Goal: Find specific page/section: Find specific page/section

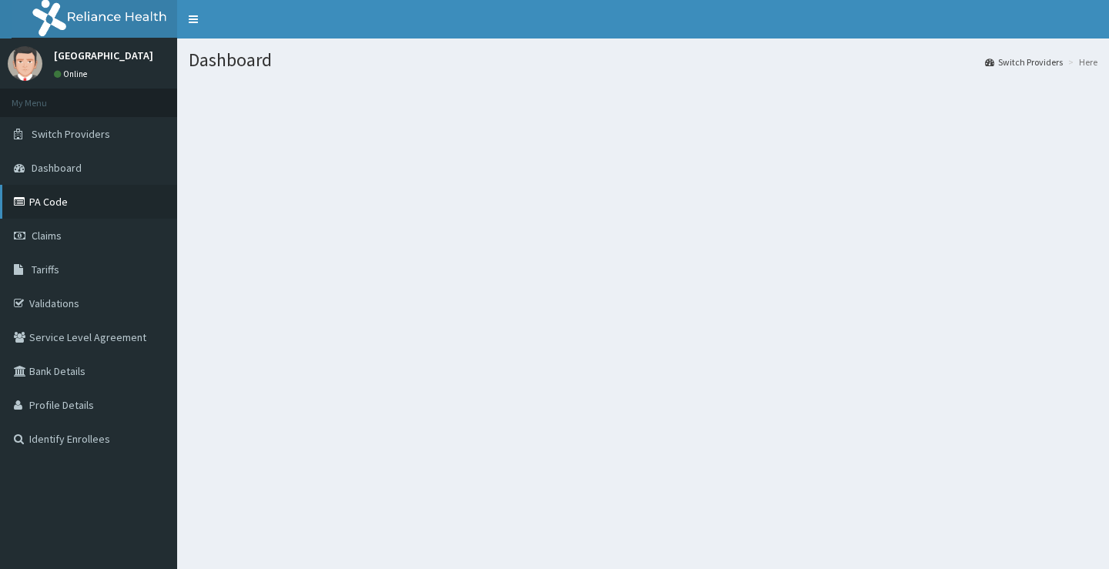
click at [45, 201] on link "PA Code" at bounding box center [88, 202] width 177 height 34
click at [64, 127] on span "Switch Providers" at bounding box center [71, 134] width 79 height 14
click at [65, 136] on span "Switch Providers" at bounding box center [71, 134] width 79 height 14
click at [86, 133] on span "Switch Providers" at bounding box center [71, 134] width 79 height 14
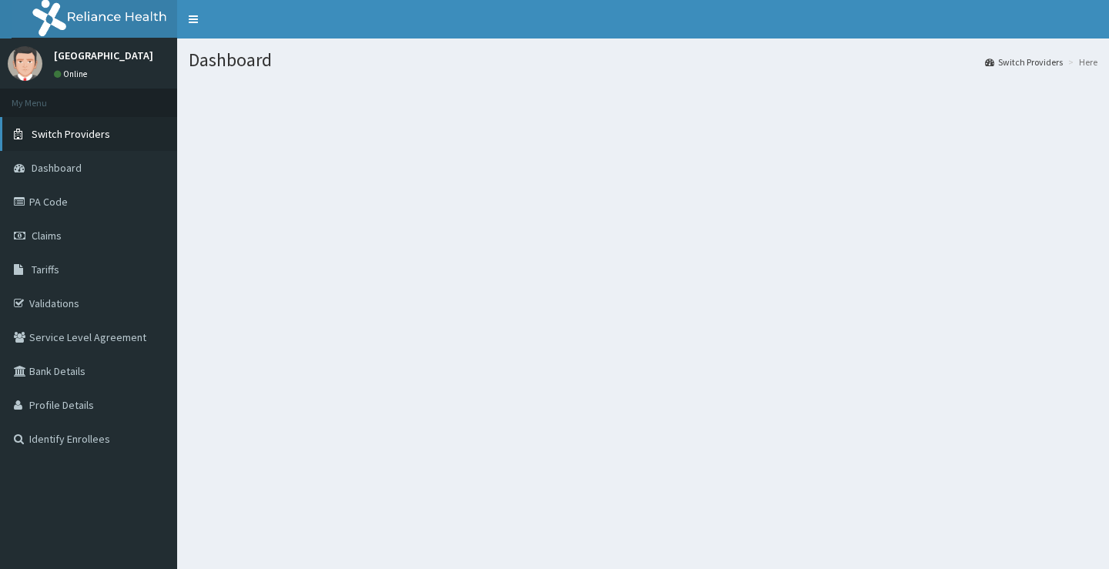
click at [49, 133] on span "Switch Providers" at bounding box center [71, 134] width 79 height 14
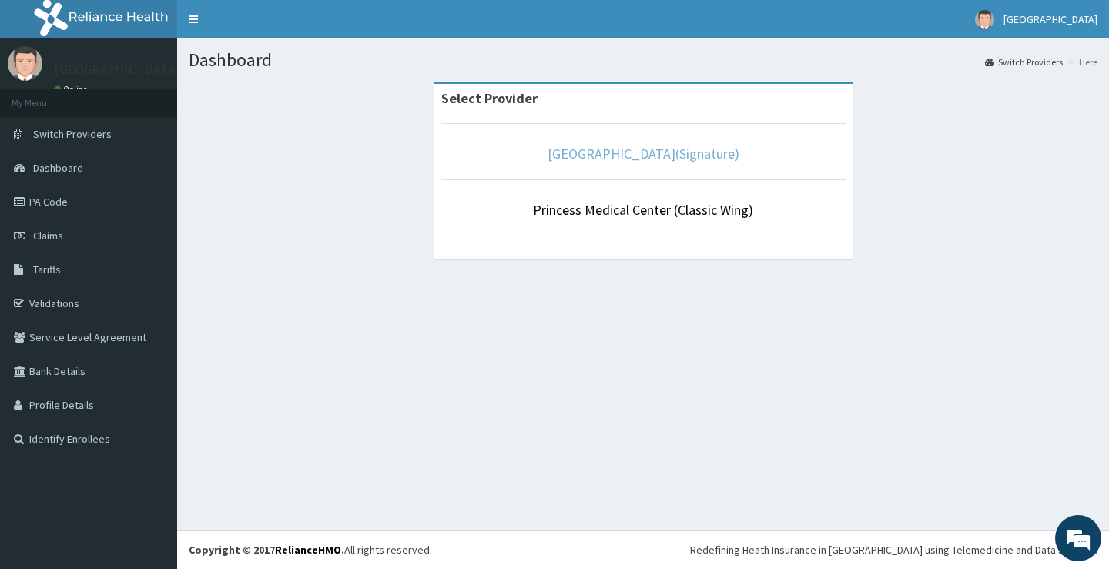
click at [609, 153] on link "Princess Medical Center(Signature)" at bounding box center [644, 154] width 192 height 18
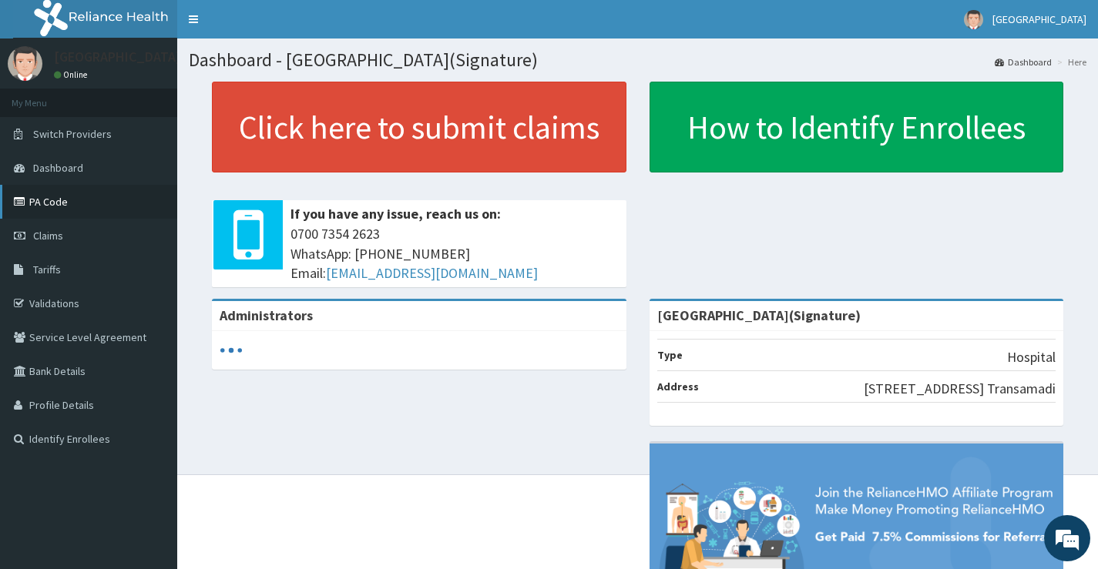
click at [45, 200] on link "PA Code" at bounding box center [88, 202] width 177 height 34
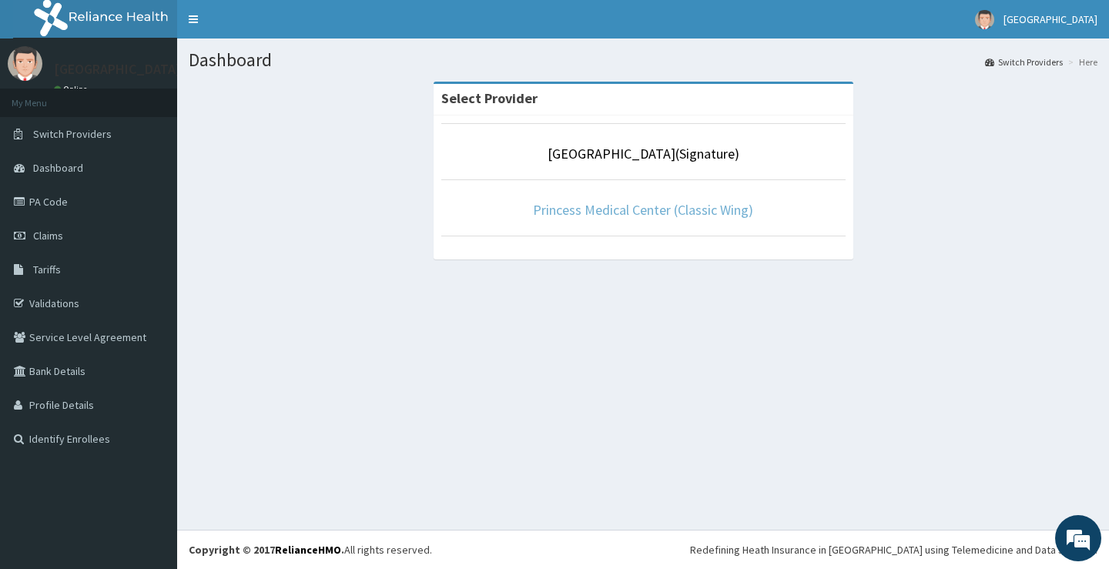
click at [610, 208] on link "Princess Medical Center (Classic Wing)" at bounding box center [643, 210] width 220 height 18
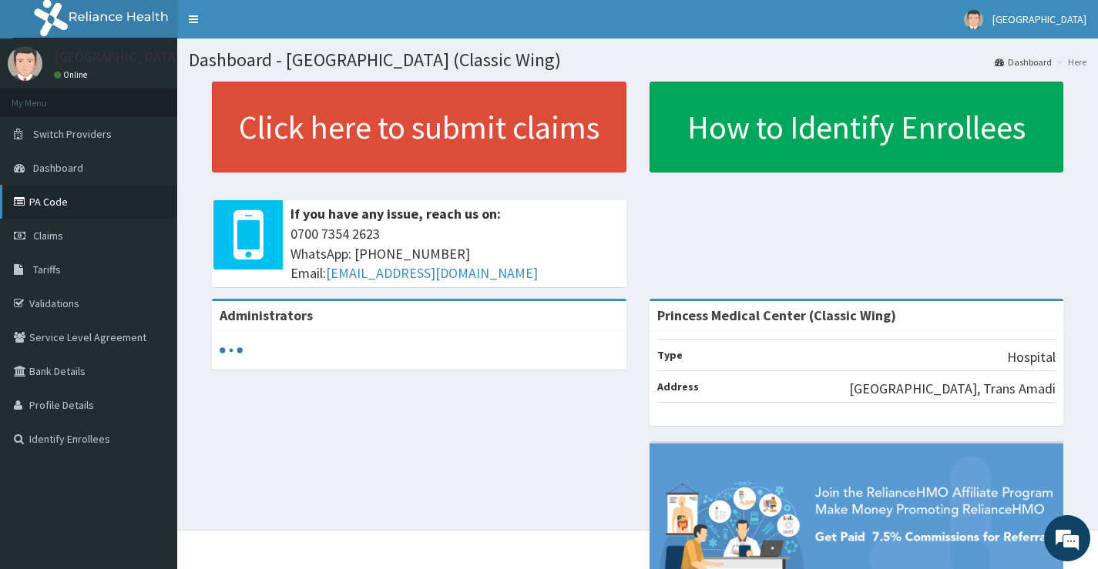
click at [46, 198] on link "PA Code" at bounding box center [88, 202] width 177 height 34
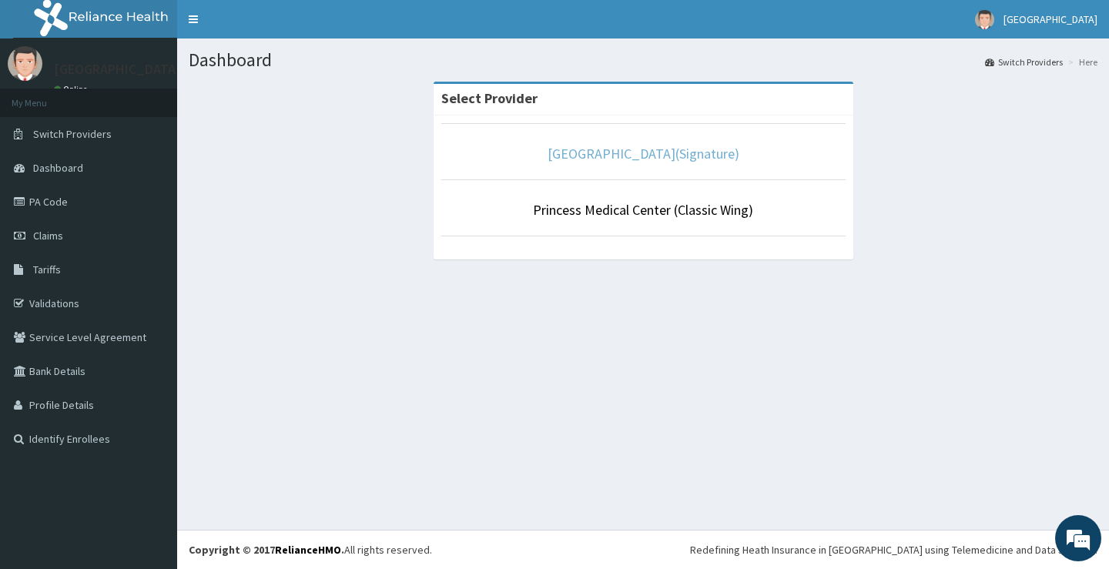
click at [618, 150] on link "[GEOGRAPHIC_DATA](Signature)" at bounding box center [644, 154] width 192 height 18
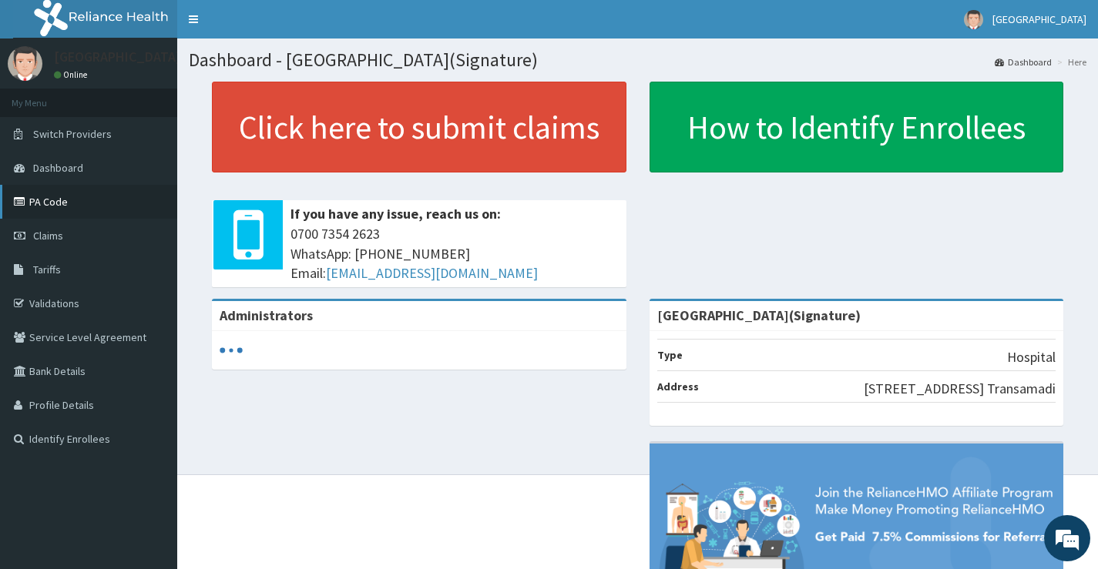
click at [57, 204] on link "PA Code" at bounding box center [88, 202] width 177 height 34
